Goal: Task Accomplishment & Management: Complete application form

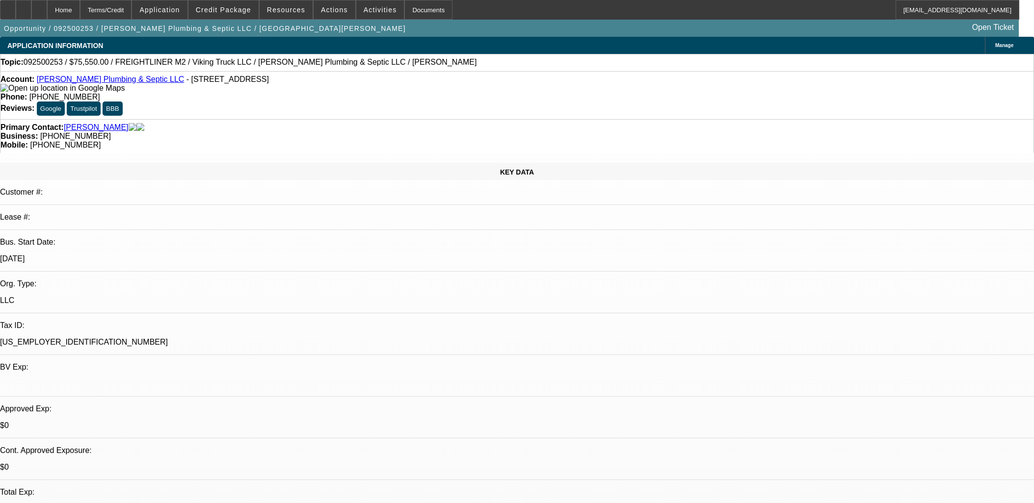
select select "0"
select select "6"
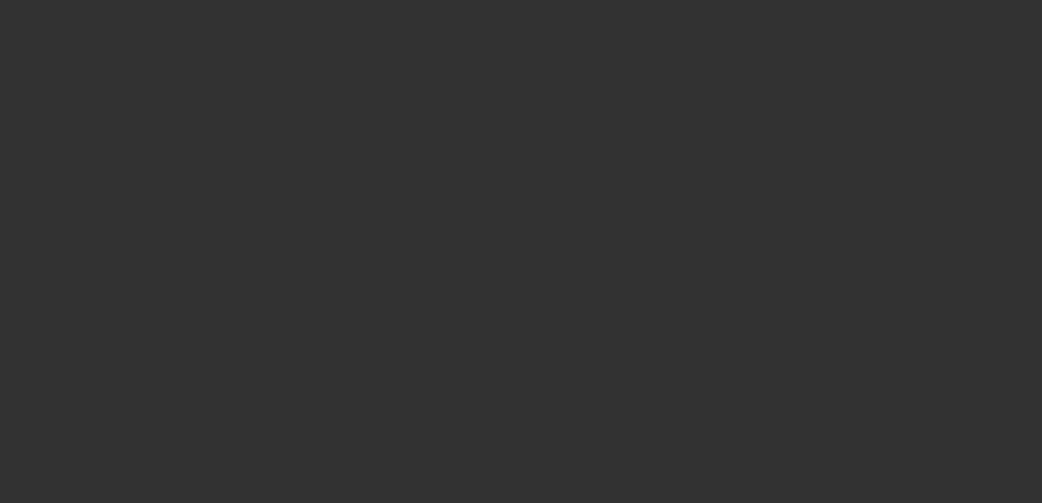
select select "0"
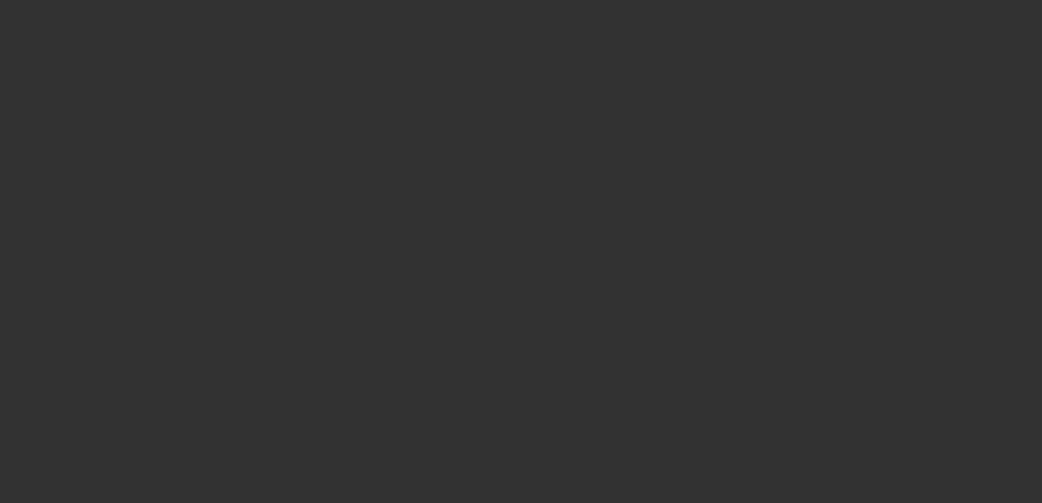
select select "0"
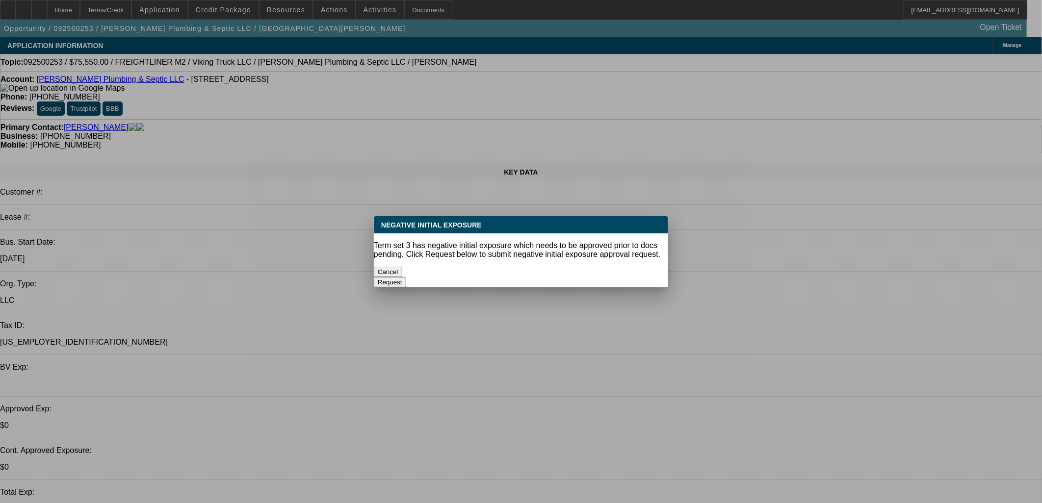
select select "6"
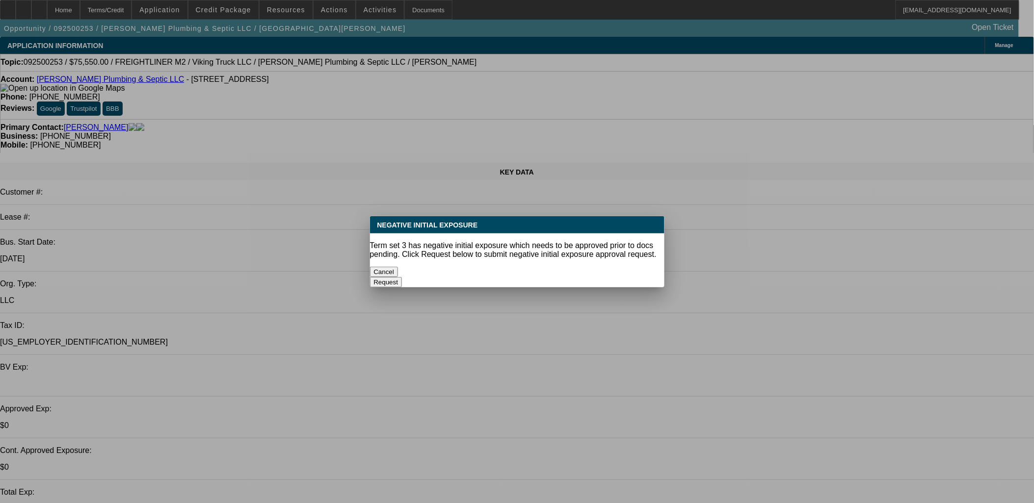
click at [398, 267] on button "Cancel" at bounding box center [384, 272] width 28 height 10
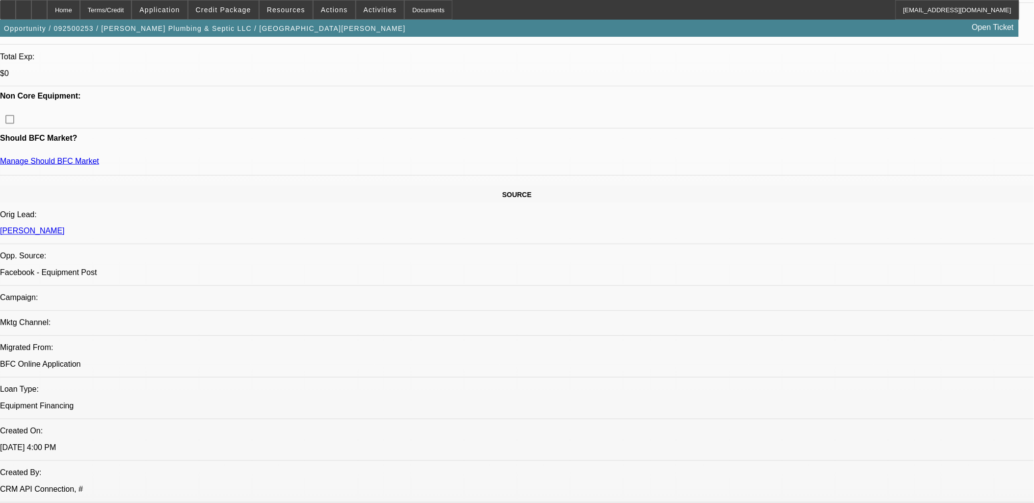
scroll to position [1308, 0]
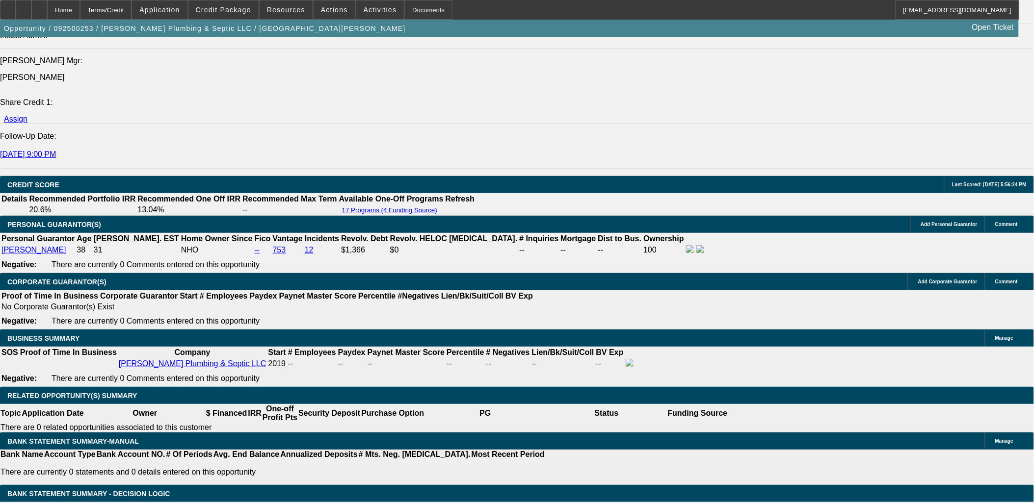
drag, startPoint x: 229, startPoint y: 285, endPoint x: 287, endPoint y: 283, distance: 58.9
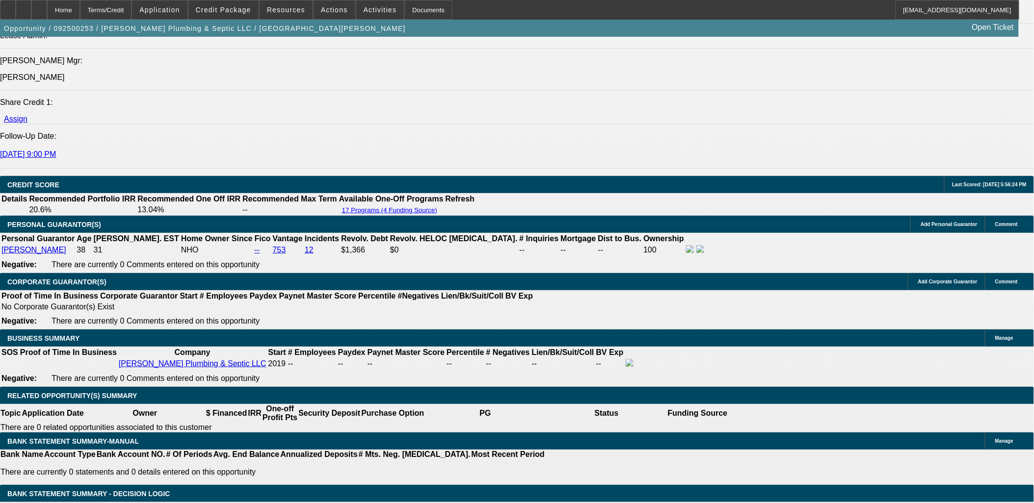
type input "2"
type input "UNKNOWN"
type input "21"
type input "$2,339.46"
type input "21"
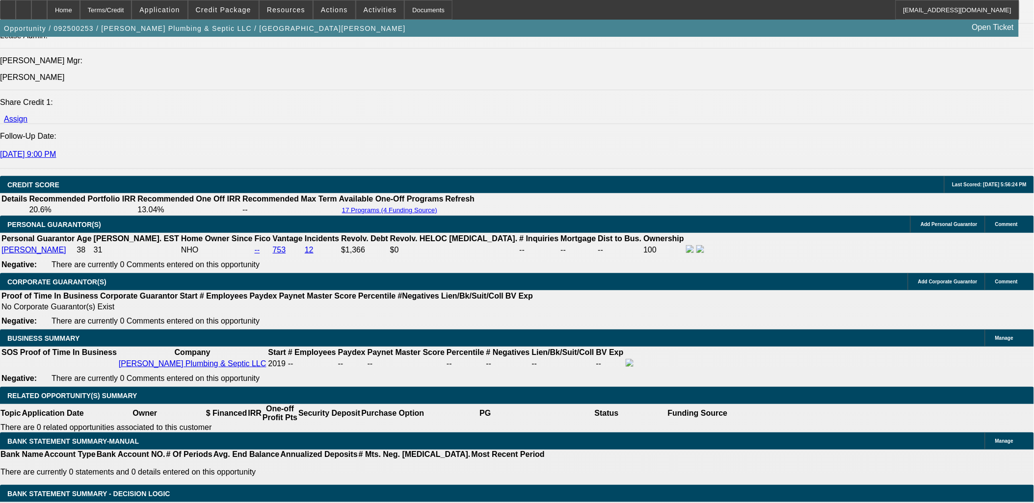
type input "23"
type input "2395"
type input "22.4"
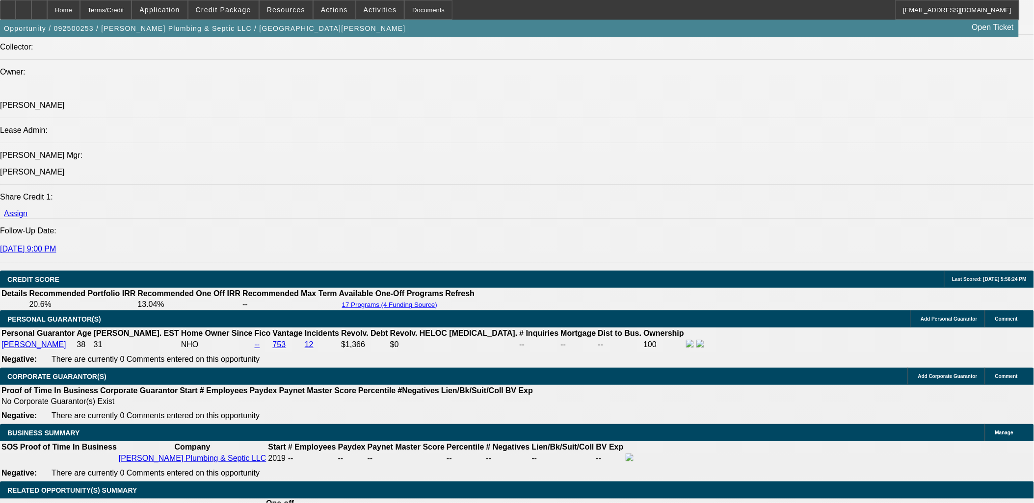
scroll to position [1090, 0]
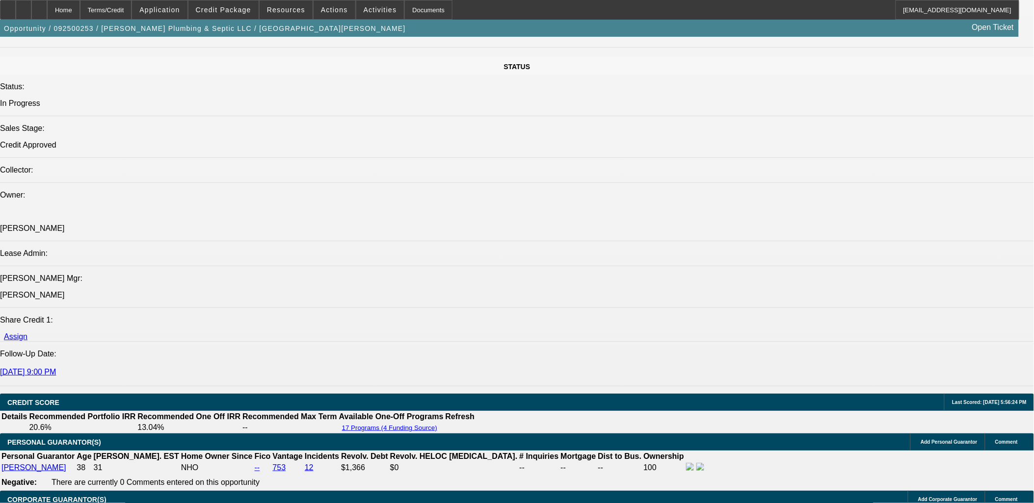
type input "$2,395.00"
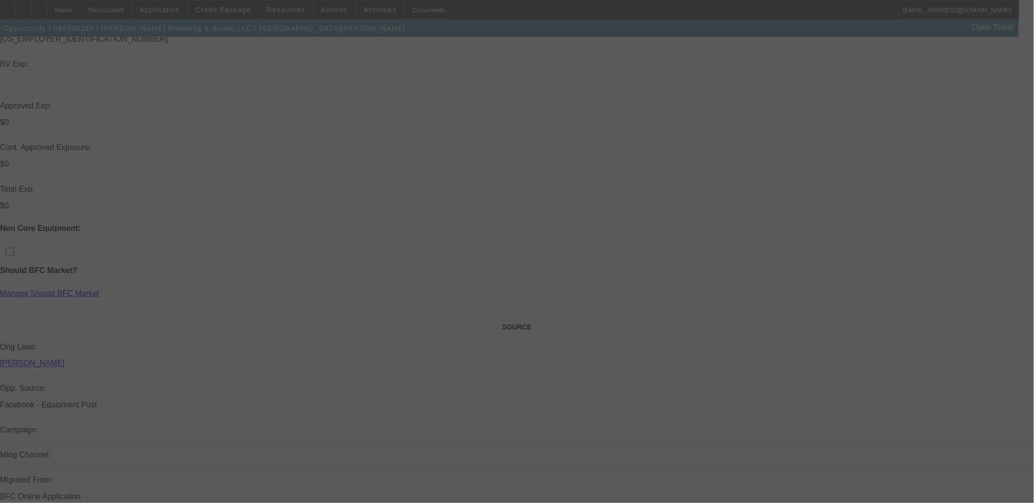
scroll to position [272, 0]
select select "0"
select select "6"
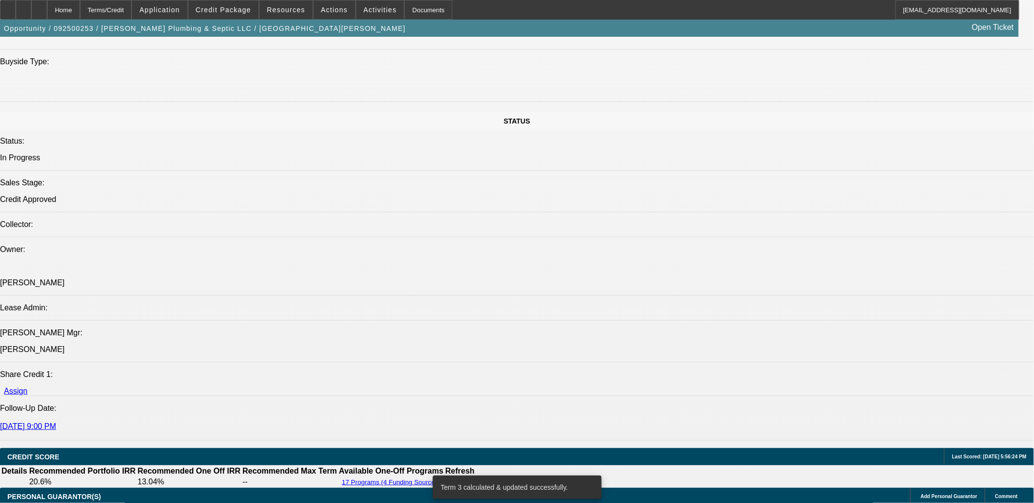
scroll to position [1362, 0]
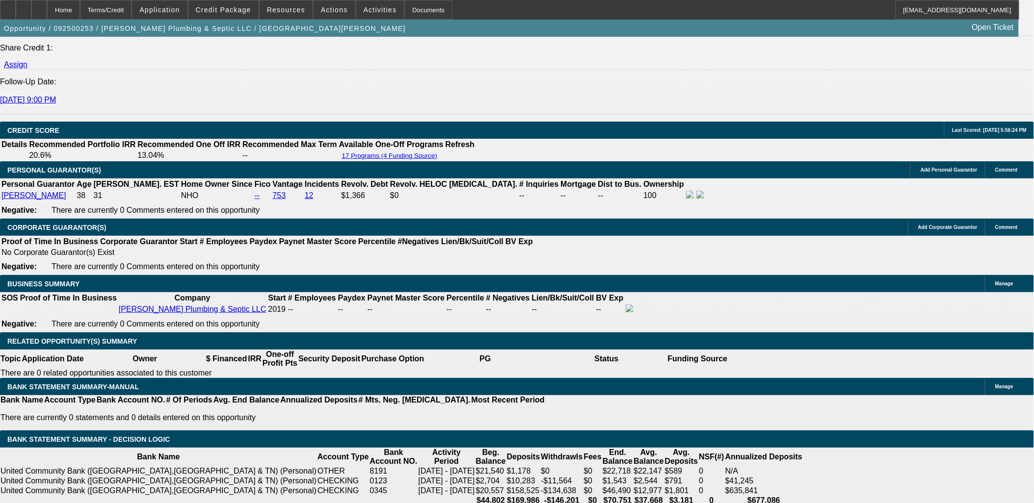
type input "23"
type input "UNKNOWN"
type input "2398"
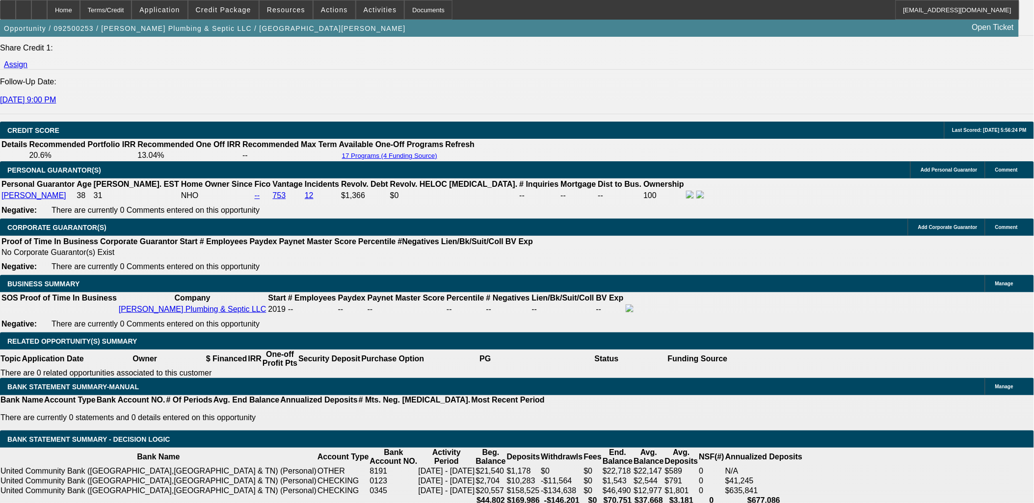
type input "22.4"
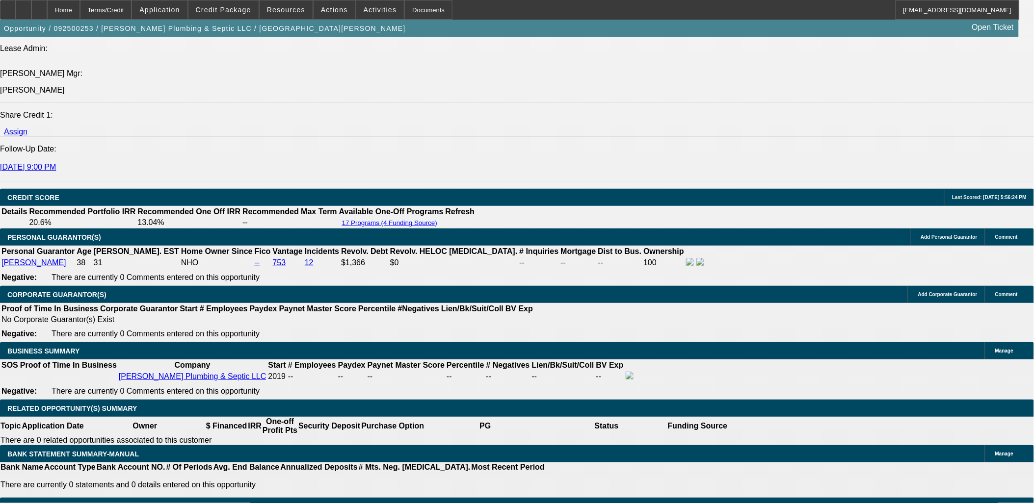
scroll to position [1199, 0]
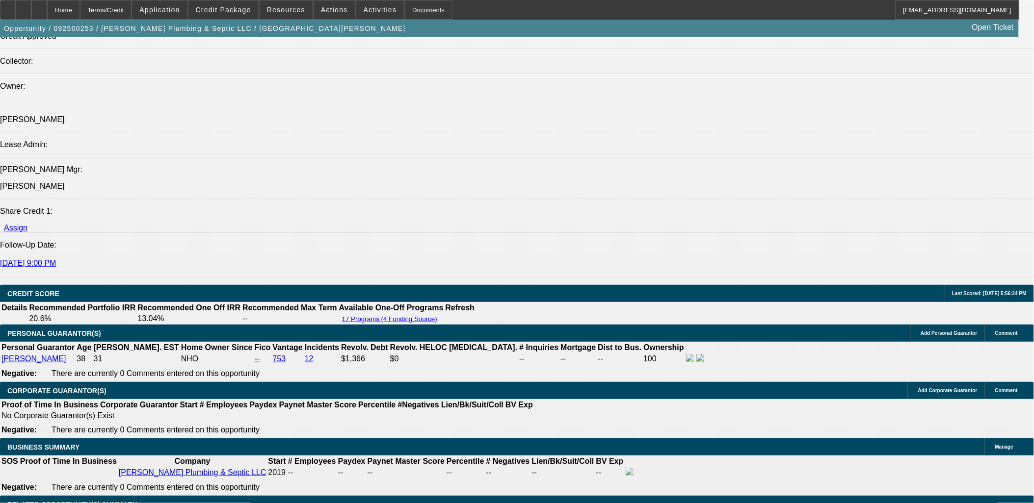
type input "$2,398.00"
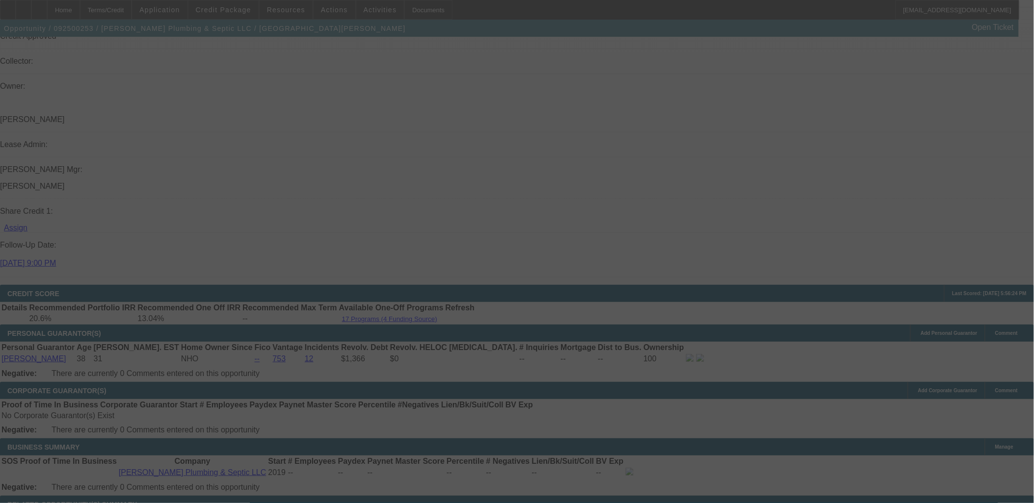
select select "0"
select select "6"
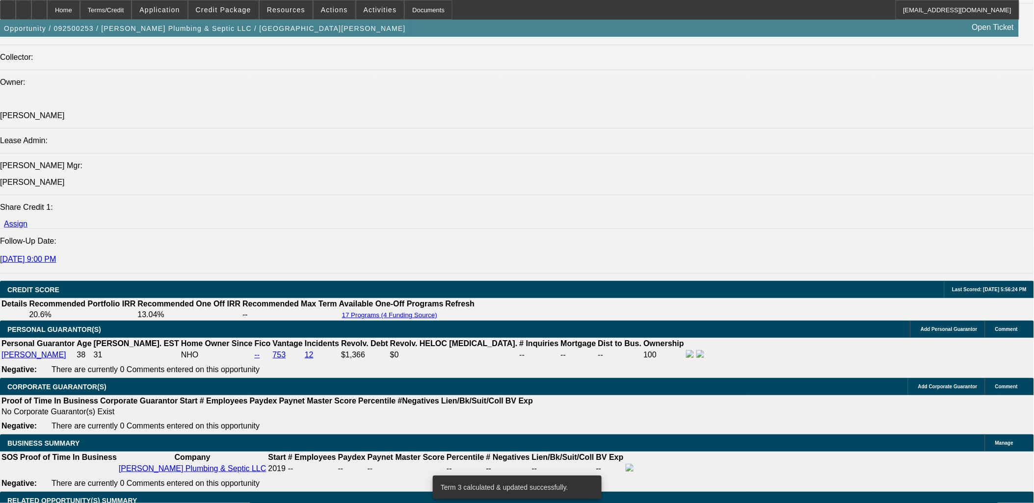
scroll to position [1308, 0]
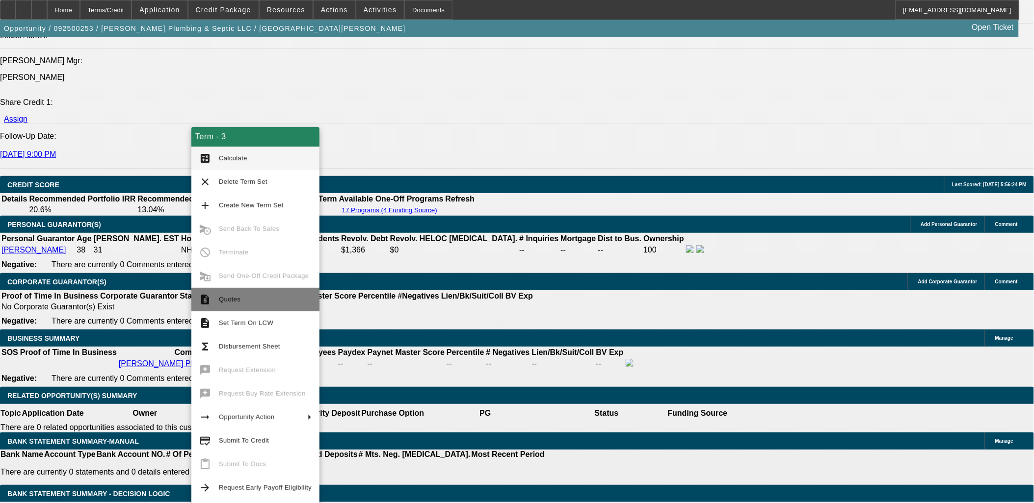
click at [232, 303] on span "Quotes" at bounding box center [265, 300] width 93 height 12
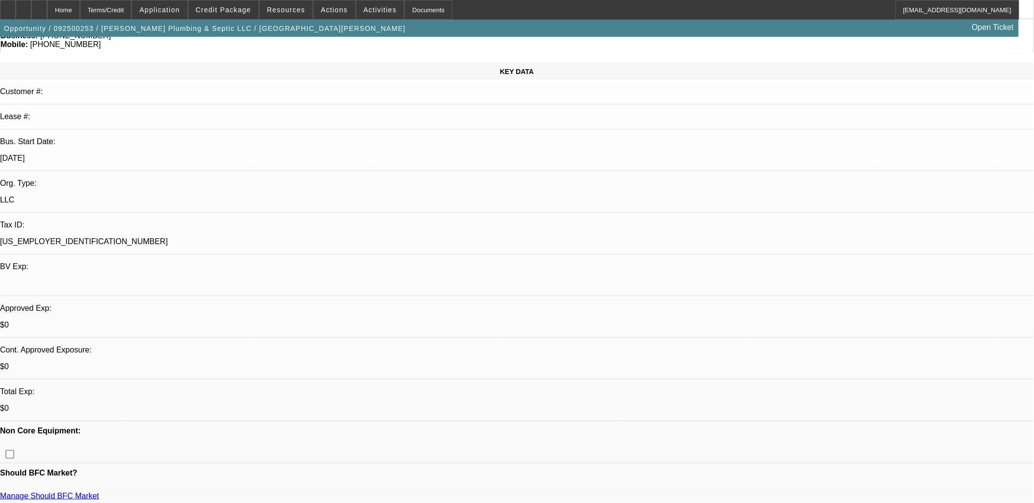
scroll to position [0, 0]
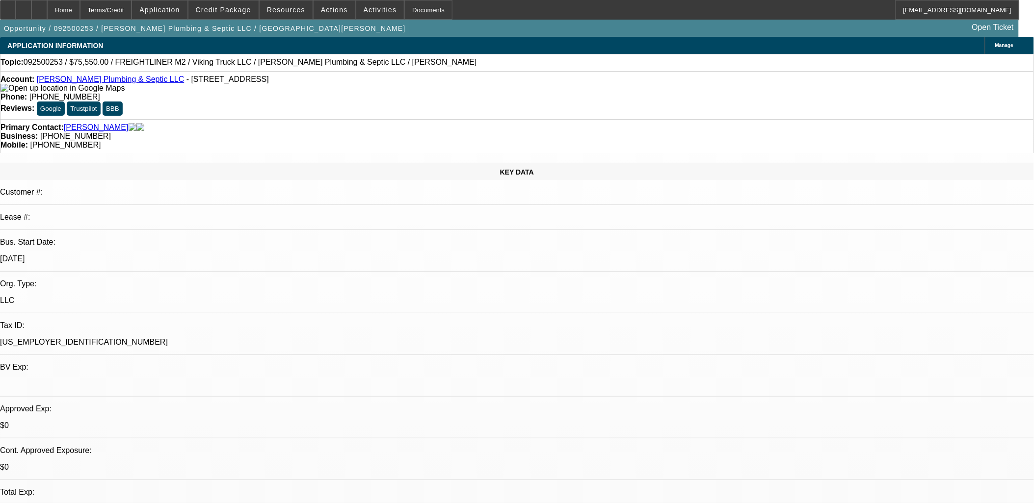
drag, startPoint x: 254, startPoint y: 82, endPoint x: 46, endPoint y: 80, distance: 208.5
click at [46, 80] on div "Account: Manning Plumbing & Septic LLC - 91 Red Oak Dr, Dawsonville, GA 30534" at bounding box center [516, 84] width 1033 height 18
copy div "Manning Plumbing & Septic LLC - 91 Red Oak Dr, Dawsonville, GA 30534"
click at [221, 15] on span at bounding box center [223, 10] width 70 height 24
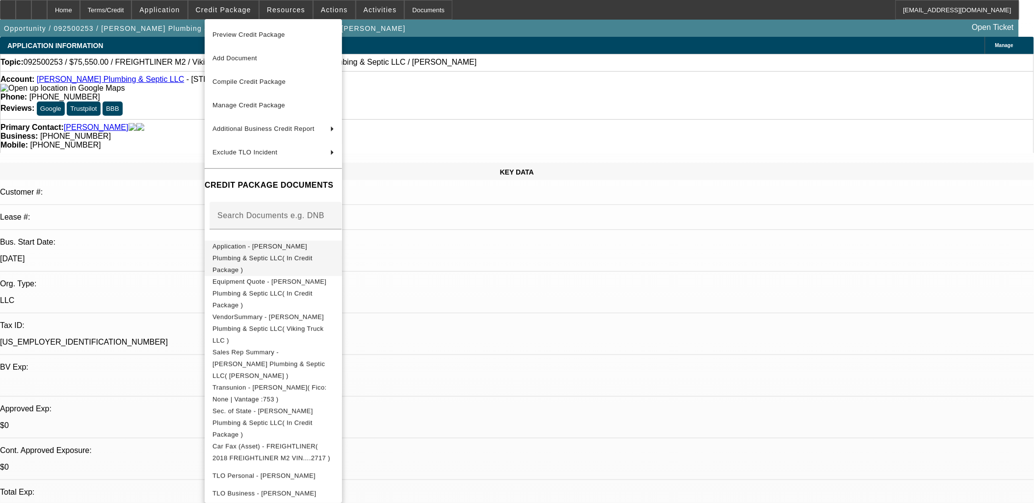
click at [271, 246] on span "Application - Manning Plumbing & Septic LLC( In Credit Package )" at bounding box center [262, 257] width 100 height 31
